Goal: Book appointment/travel/reservation

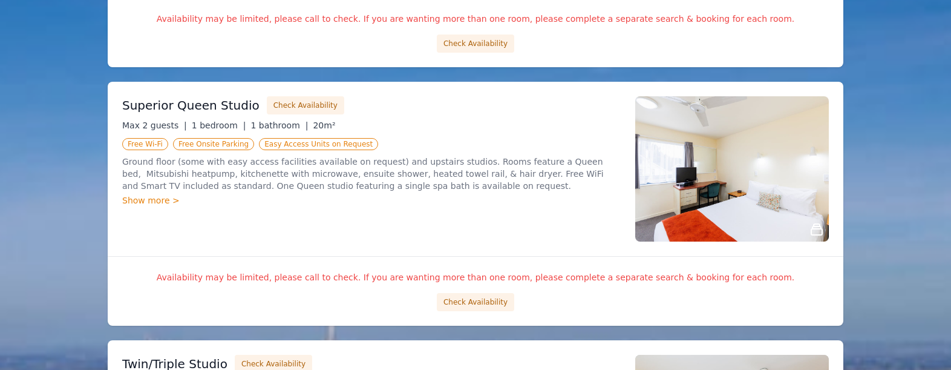
scroll to position [545, 0]
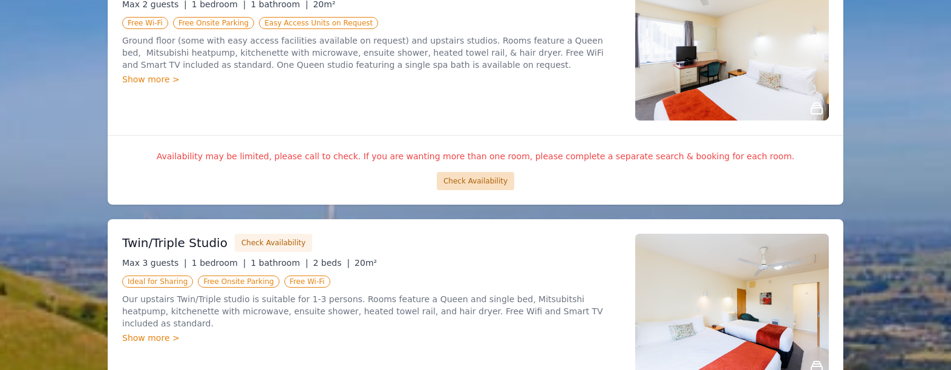
click at [491, 178] on button "Check Availability" at bounding box center [475, 181] width 77 height 18
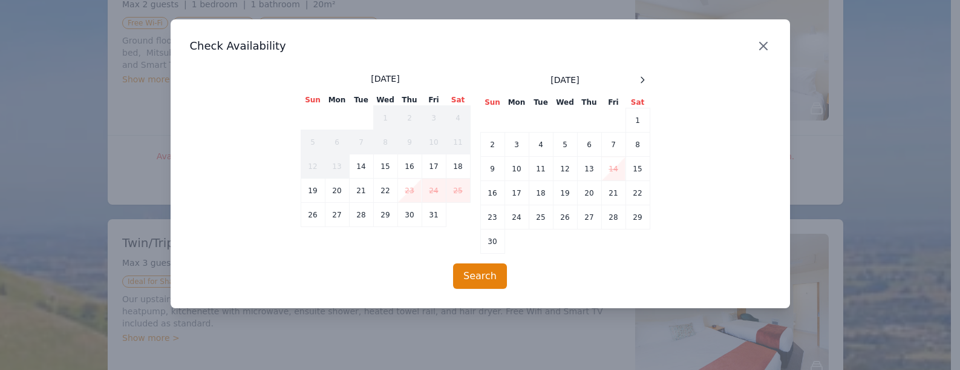
click at [756, 49] on icon "button" at bounding box center [763, 46] width 15 height 15
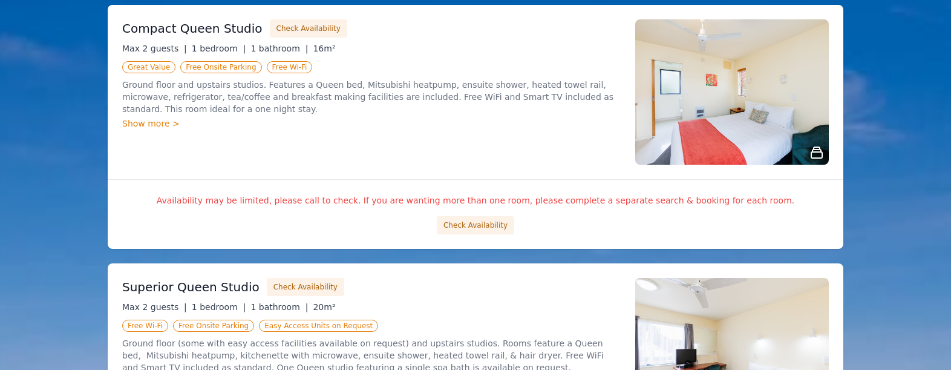
scroll to position [0, 0]
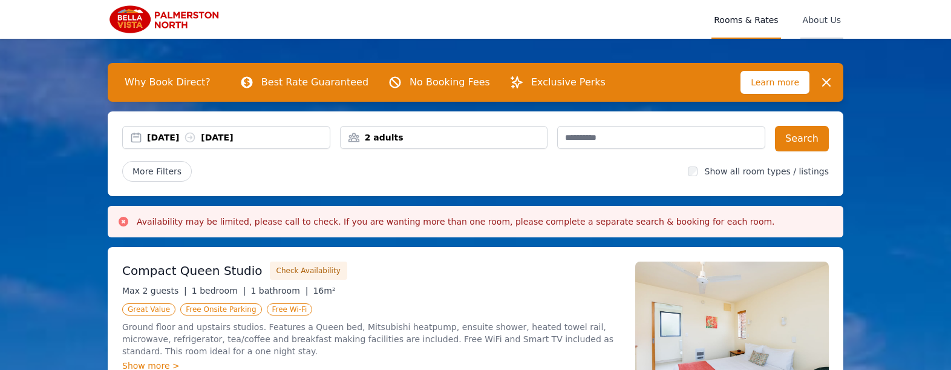
click at [815, 19] on span "About Us" at bounding box center [822, 19] width 43 height 39
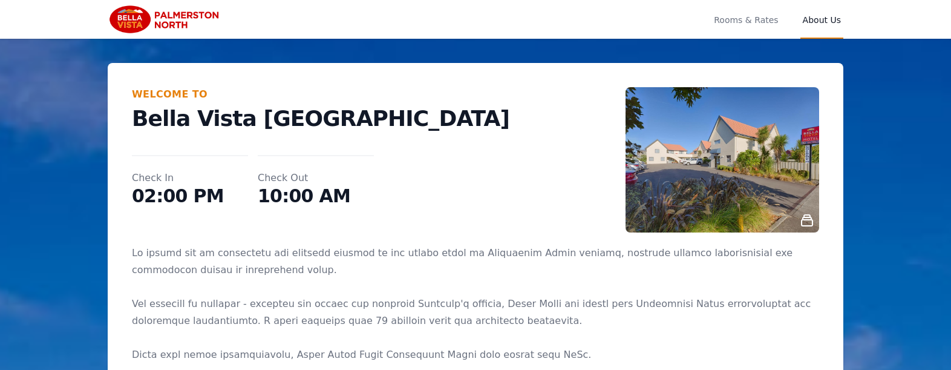
click at [166, 21] on img at bounding box center [166, 19] width 117 height 29
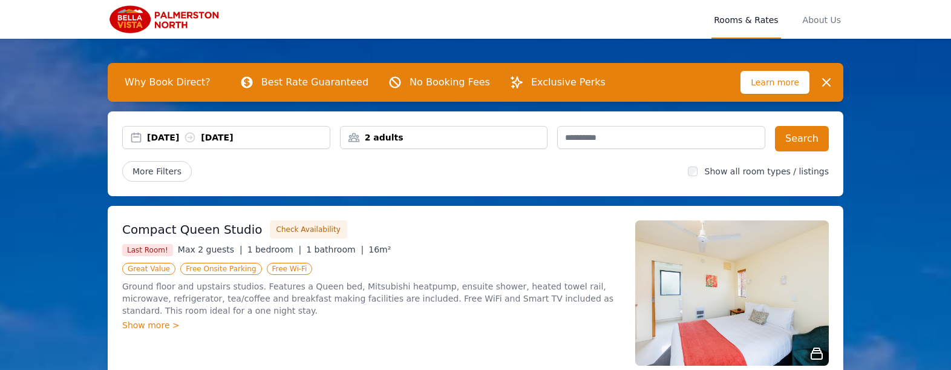
click at [192, 137] on div "14 Oct 2025 15 Oct 2025" at bounding box center [238, 137] width 183 height 12
